Goal: Obtain resource: Download file/media

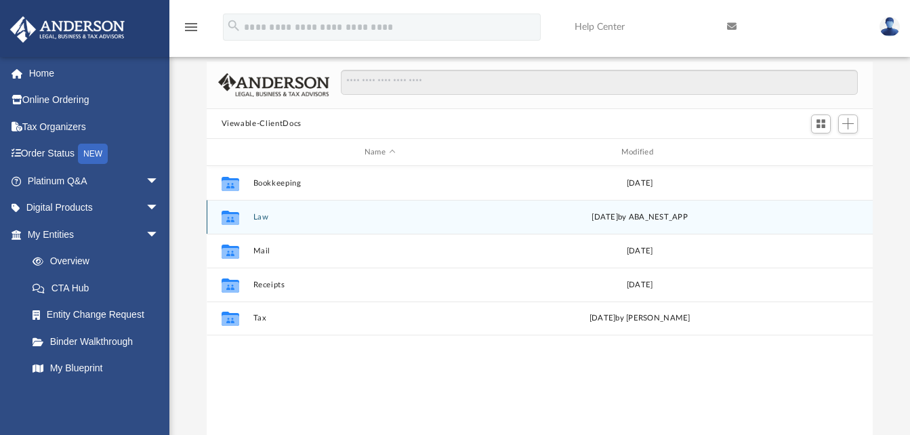
scroll to position [298, 656]
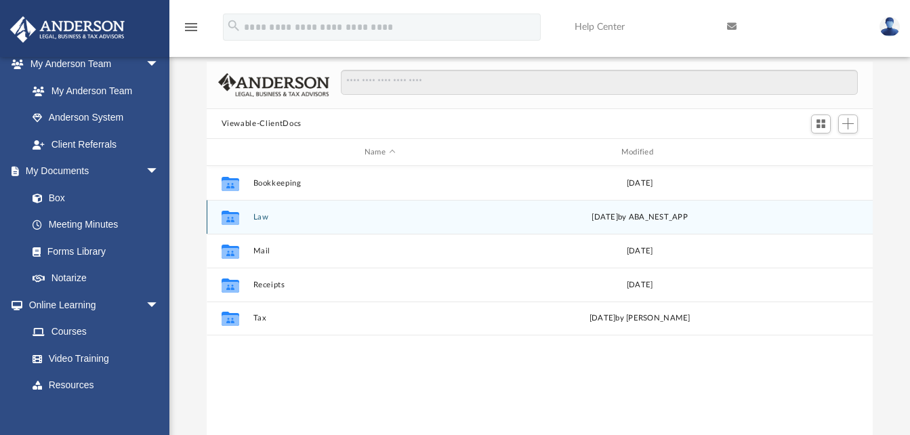
click at [259, 218] on button "Law" at bounding box center [380, 217] width 254 height 9
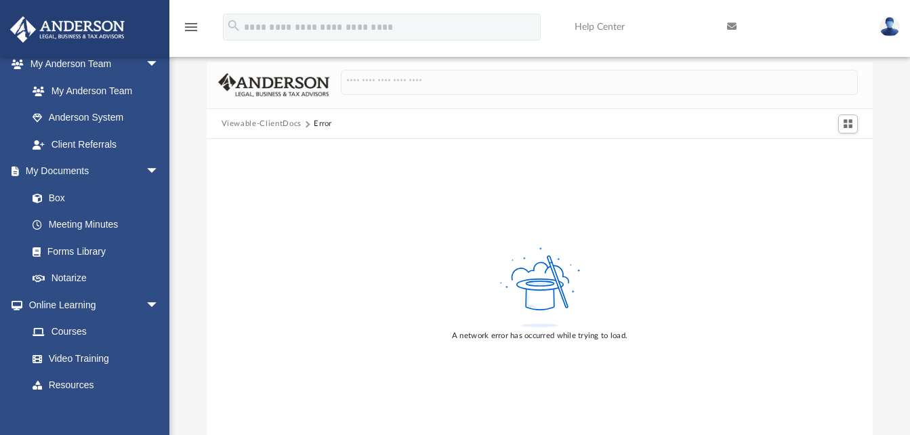
click at [259, 216] on div "A network error has occurred while trying to load." at bounding box center [540, 293] width 667 height 308
click at [61, 195] on link "Box" at bounding box center [99, 197] width 161 height 27
click at [258, 125] on button "Viewable-ClientDocs" at bounding box center [262, 124] width 80 height 12
click at [73, 250] on link "Forms Library" at bounding box center [99, 251] width 161 height 27
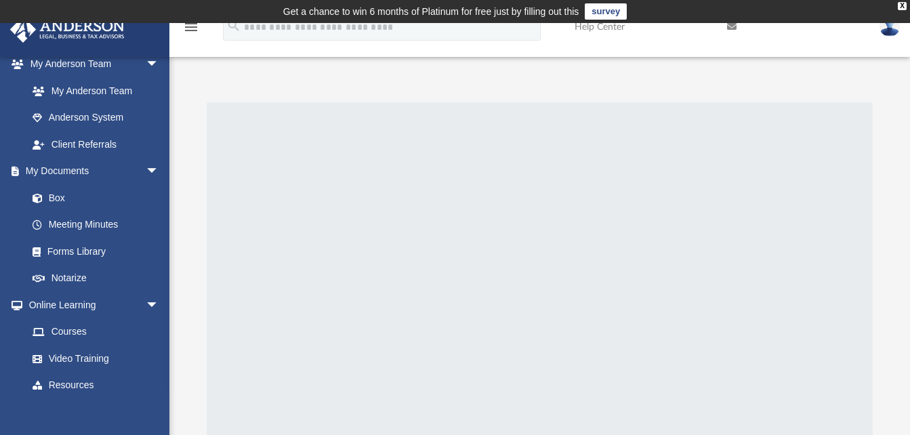
click at [888, 28] on img at bounding box center [890, 27] width 20 height 20
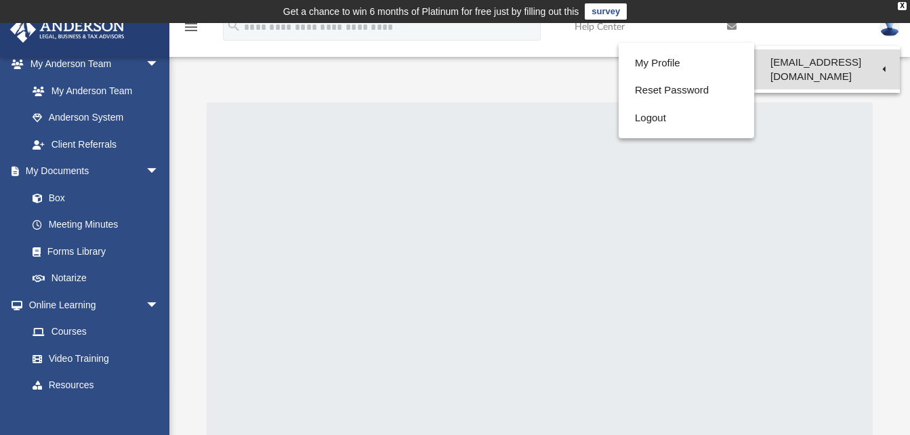
click at [813, 62] on link "[EMAIL_ADDRESS][DOMAIN_NAME]" at bounding box center [827, 69] width 146 height 40
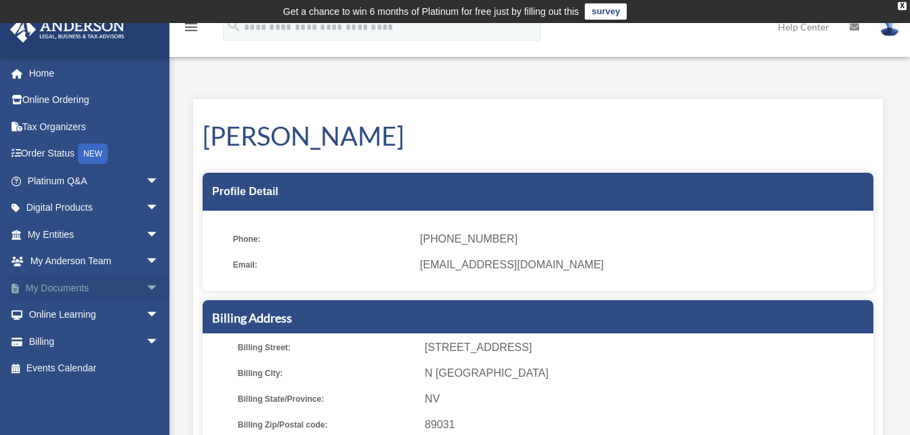
click at [89, 282] on link "My Documents arrow_drop_down" at bounding box center [94, 288] width 170 height 27
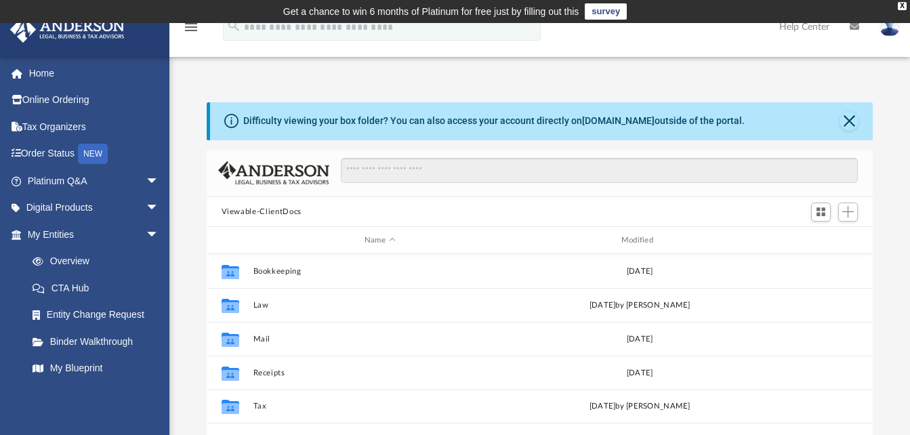
scroll to position [298, 656]
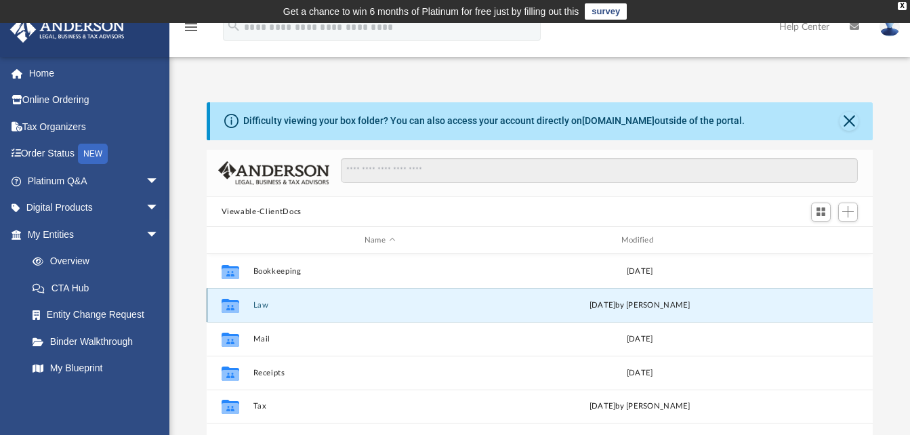
click at [268, 302] on button "Law" at bounding box center [380, 305] width 254 height 9
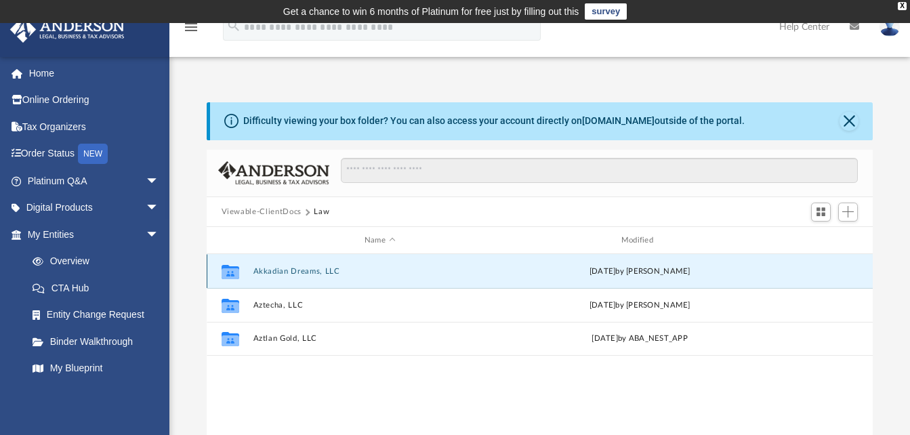
click at [317, 269] on button "Akkadian Dreams, LLC" at bounding box center [380, 271] width 254 height 9
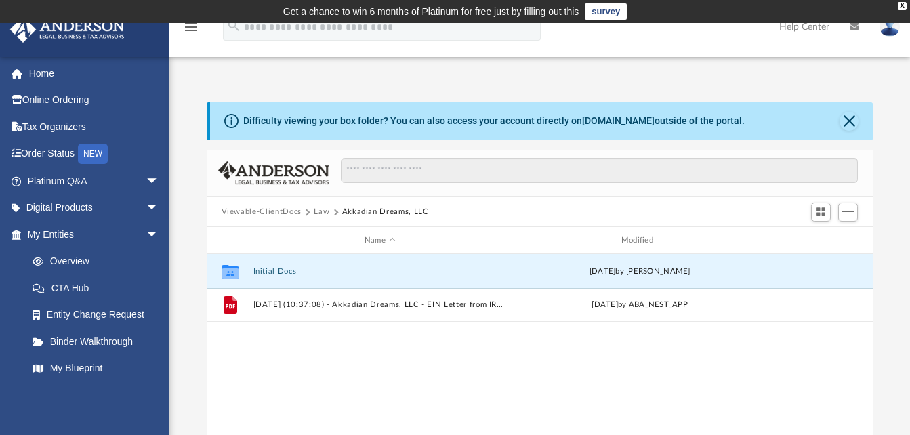
click at [281, 272] on button "Initial Docs" at bounding box center [380, 271] width 254 height 9
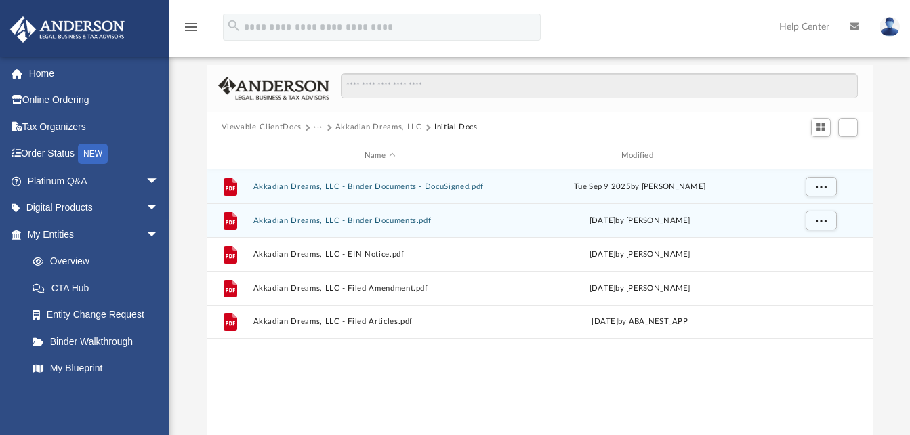
scroll to position [85, 0]
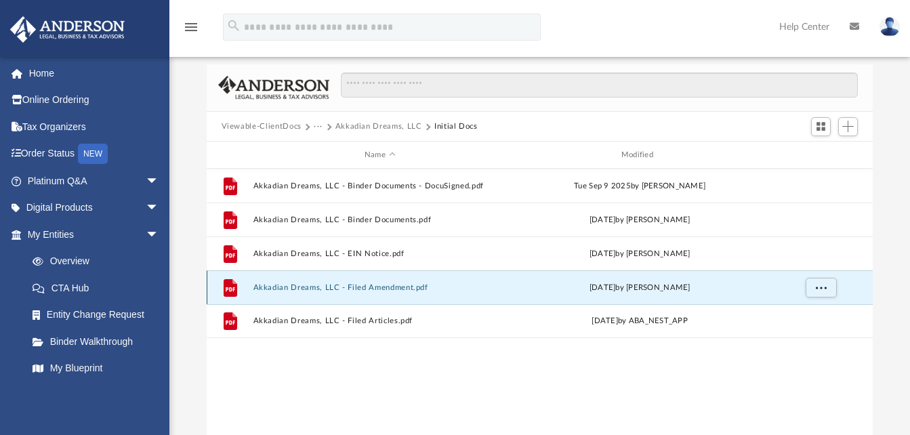
click at [372, 290] on button "Akkadian Dreams, LLC - Filed Amendment.pdf" at bounding box center [380, 287] width 254 height 9
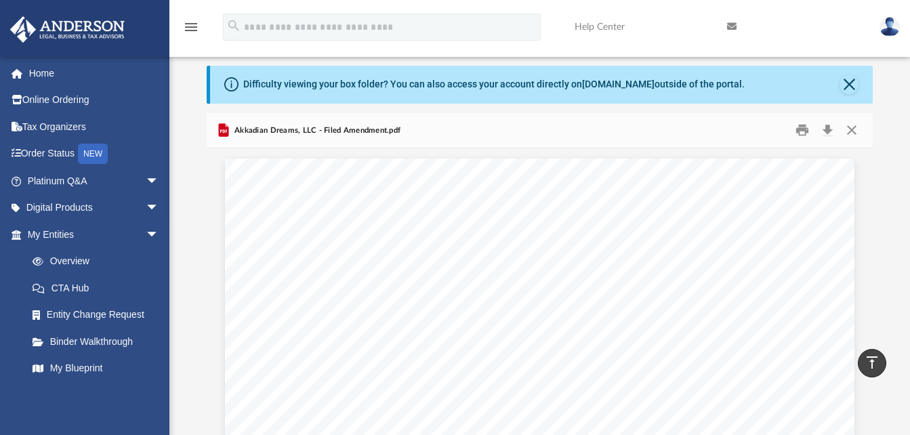
scroll to position [0, 0]
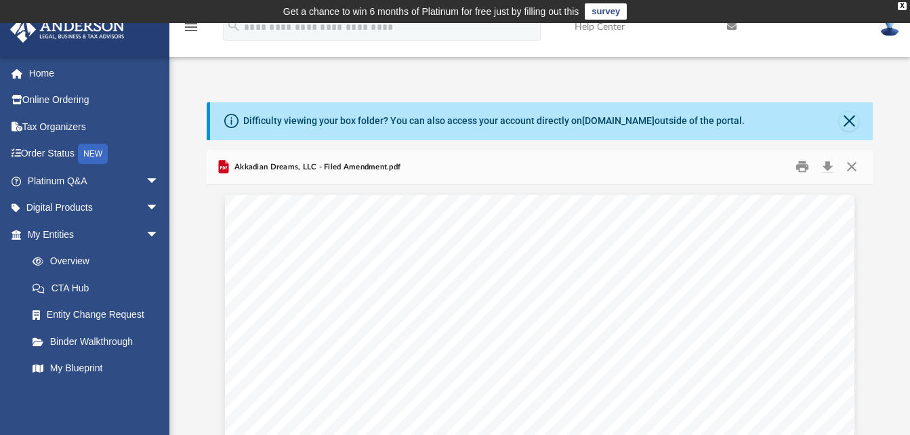
click at [803, 161] on button "Print" at bounding box center [802, 167] width 27 height 21
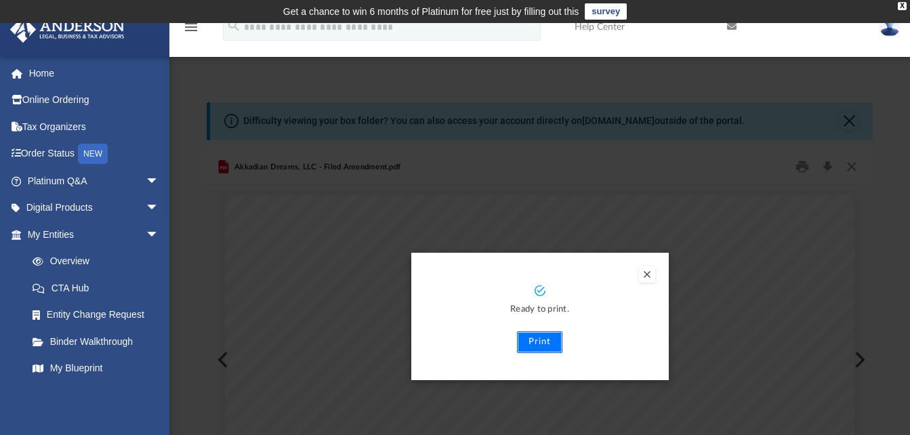
click at [539, 340] on button "Print" at bounding box center [539, 342] width 45 height 22
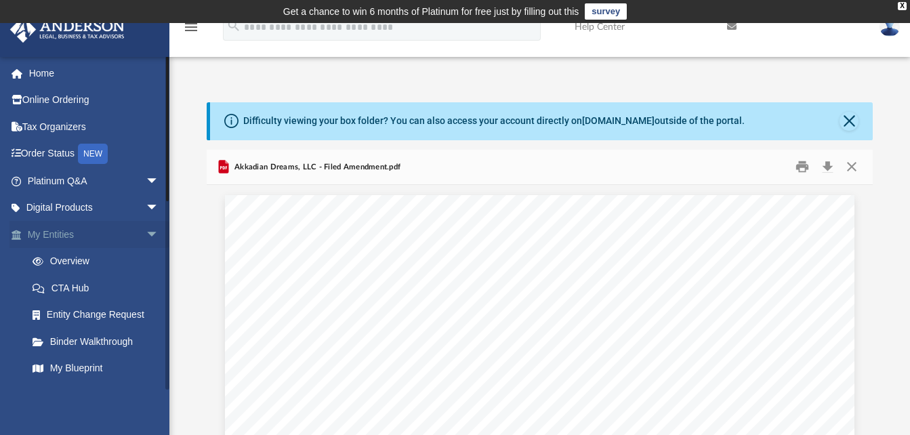
click at [92, 241] on link "My Entities arrow_drop_down" at bounding box center [94, 234] width 170 height 27
click at [83, 238] on link "My Entities arrow_drop_down" at bounding box center [94, 234] width 170 height 27
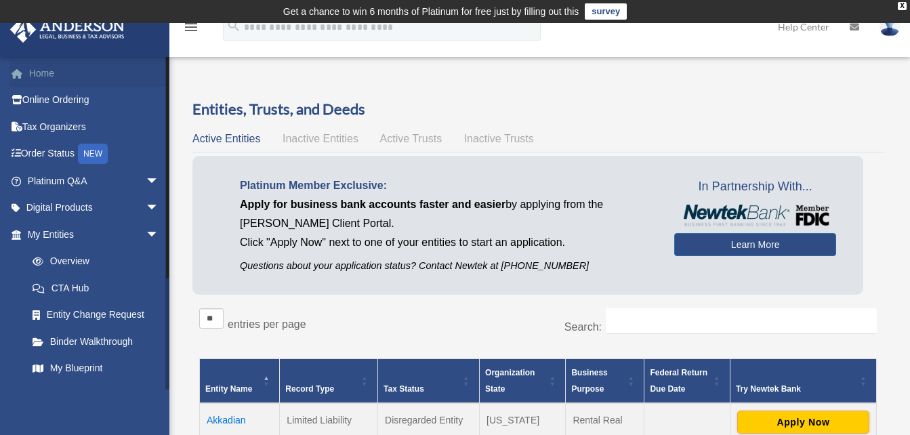
click at [50, 75] on link "Home" at bounding box center [94, 73] width 170 height 27
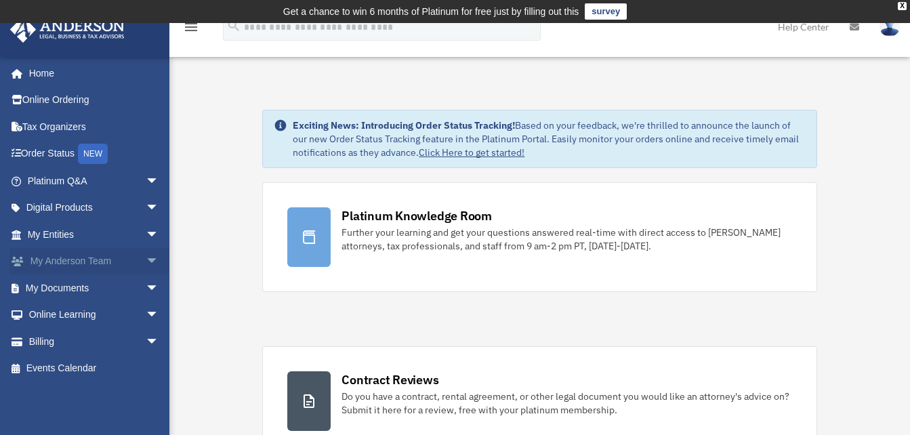
click at [100, 257] on link "My [PERSON_NAME] Team arrow_drop_down" at bounding box center [94, 261] width 170 height 27
